Goal: Task Accomplishment & Management: Use online tool/utility

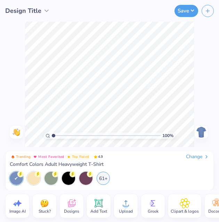
click at [202, 157] on div "Change" at bounding box center [197, 157] width 23 height 6
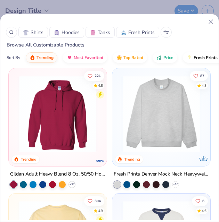
scroll to position [3, 0]
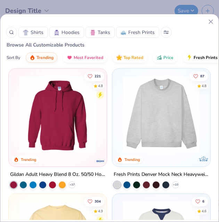
click at [191, 132] on img at bounding box center [161, 114] width 84 height 77
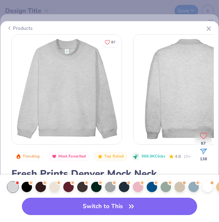
scroll to position [0, 11]
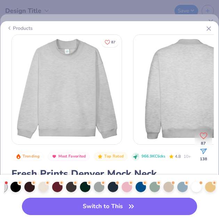
click at [26, 182] on div at bounding box center [29, 187] width 10 height 10
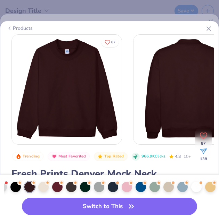
click at [69, 185] on div at bounding box center [71, 187] width 10 height 10
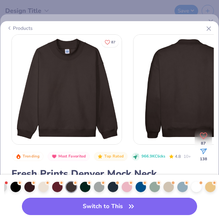
click at [195, 187] on div at bounding box center [196, 187] width 10 height 10
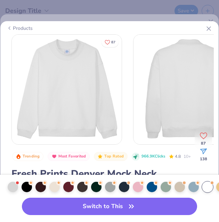
click at [14, 186] on div at bounding box center [13, 187] width 10 height 10
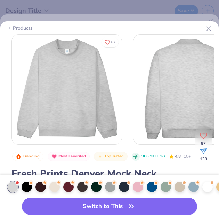
click at [62, 206] on button "Switch to This" at bounding box center [109, 206] width 175 height 17
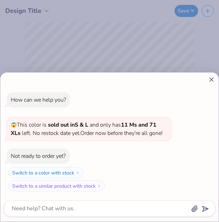
click at [212, 82] on icon at bounding box center [211, 79] width 7 height 7
type textarea "x"
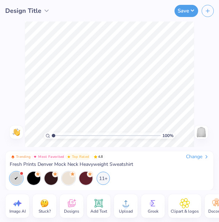
click at [16, 204] on icon at bounding box center [17, 203] width 10 height 10
select select "4"
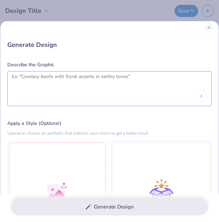
click at [158, 87] on textarea at bounding box center [109, 82] width 195 height 17
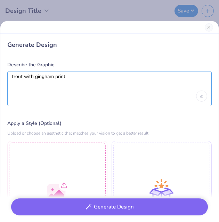
type textarea "trout with gingham print"
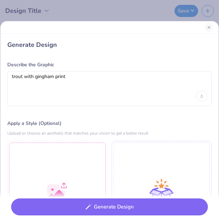
click at [174, 208] on button "Generate Design" at bounding box center [109, 207] width 196 height 17
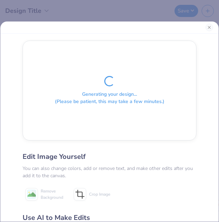
click at [210, 27] on button "Close" at bounding box center [209, 28] width 8 height 8
click at [208, 25] on button "Close" at bounding box center [209, 28] width 8 height 8
click at [211, 28] on button "Close" at bounding box center [209, 28] width 8 height 8
click at [212, 28] on button "Close" at bounding box center [209, 28] width 8 height 8
click at [174, 16] on div "Generating your design... (Please be patient, this may take a few minutes.) Edi…" at bounding box center [109, 111] width 219 height 222
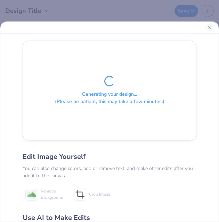
click at [161, 12] on div "Generating your design... (Please be patient, this may take a few minutes.) Edi…" at bounding box center [109, 111] width 219 height 222
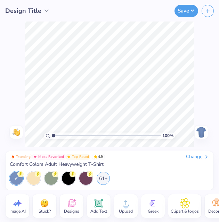
click at [203, 157] on div "Change" at bounding box center [197, 157] width 23 height 6
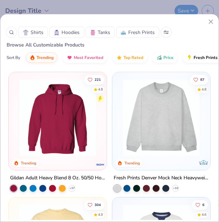
click at [187, 131] on img at bounding box center [161, 117] width 84 height 77
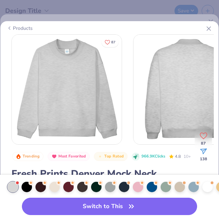
click at [149, 206] on button "Switch to This" at bounding box center [109, 206] width 175 height 17
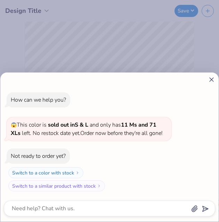
click at [211, 80] on line at bounding box center [211, 80] width 4 height 4
type textarea "x"
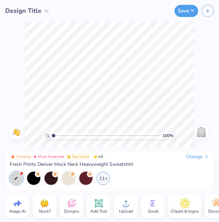
click at [106, 201] on div "Add Text" at bounding box center [99, 206] width 24 height 24
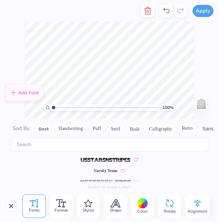
scroll to position [3292, 0]
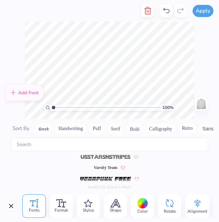
click at [110, 155] on img at bounding box center [106, 157] width 50 height 4
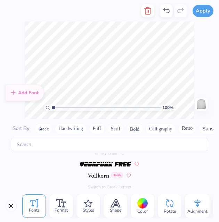
scroll to position [3303, 0]
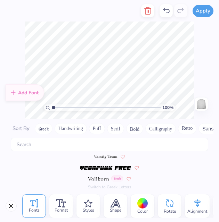
click at [115, 168] on img at bounding box center [105, 168] width 51 height 4
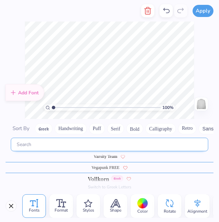
click at [71, 144] on input "text" at bounding box center [109, 145] width 197 height 14
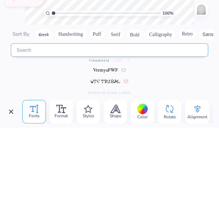
scroll to position [3326, 0]
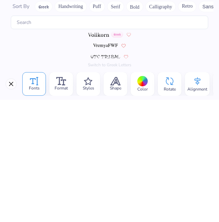
click at [64, 203] on icon at bounding box center [61, 203] width 10 height 8
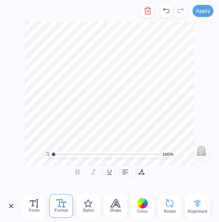
click at [90, 196] on div "Styles" at bounding box center [88, 206] width 24 height 24
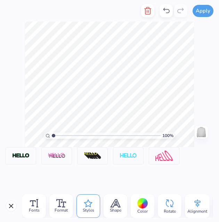
scroll to position [6, 1]
type textarea "T"
type textarea "Penn state"
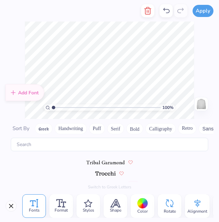
scroll to position [3314, 0]
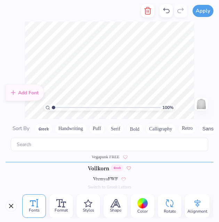
click at [140, 200] on div at bounding box center [142, 203] width 11 height 11
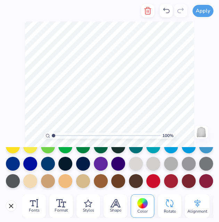
scroll to position [63, 0]
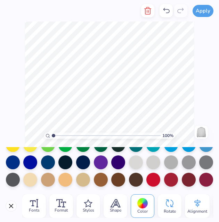
click at [72, 163] on div at bounding box center [65, 163] width 14 height 14
click at [90, 163] on div at bounding box center [83, 163] width 14 height 14
click at [115, 200] on icon at bounding box center [115, 204] width 9 height 8
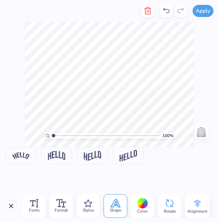
click at [14, 159] on img at bounding box center [20, 155] width 17 height 7
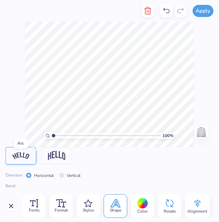
click at [36, 149] on line at bounding box center [35, 148] width 2 height 2
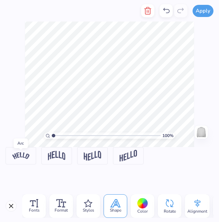
click at [84, 202] on icon at bounding box center [88, 203] width 9 height 8
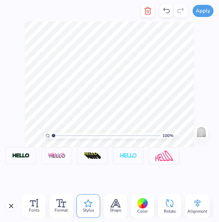
click at [61, 204] on icon at bounding box center [61, 203] width 10 height 8
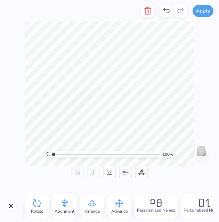
scroll to position [0, 144]
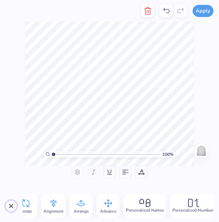
click at [11, 208] on button "Close" at bounding box center [11, 206] width 11 height 11
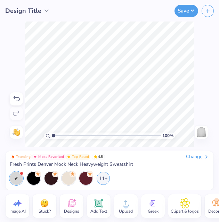
scroll to position [0, 15]
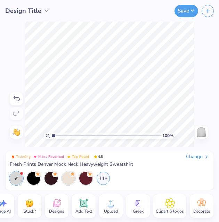
click at [185, 14] on button "Save" at bounding box center [186, 11] width 24 height 12
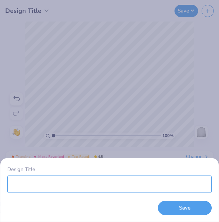
click at [92, 181] on input "Design Title" at bounding box center [109, 184] width 204 height 17
type input "Mer"
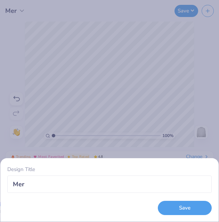
click at [195, 208] on button "Save" at bounding box center [185, 208] width 54 height 14
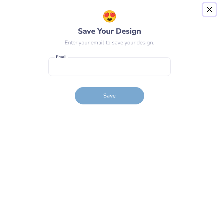
click at [211, 10] on button "Close" at bounding box center [209, 9] width 13 height 13
